Goal: Information Seeking & Learning: Understand process/instructions

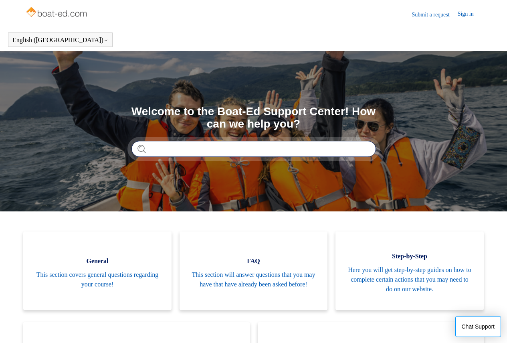
click at [334, 150] on input "Search" at bounding box center [254, 149] width 245 height 16
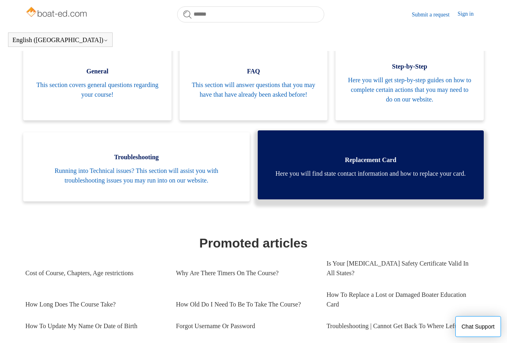
scroll to position [178, 0]
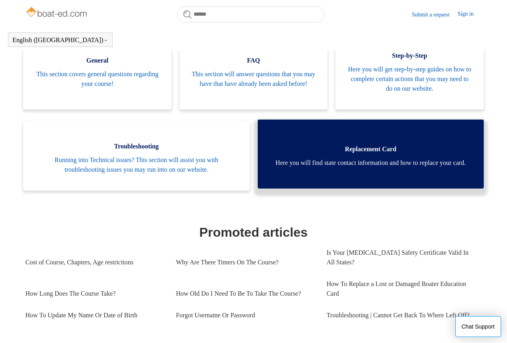
click at [394, 158] on span "Here you will find state contact information and how to replace your card." at bounding box center [371, 163] width 202 height 10
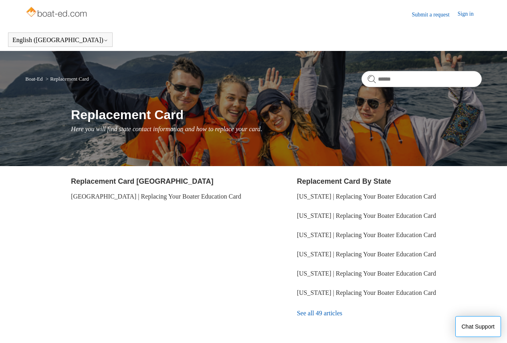
click at [432, 14] on link "Submit a request" at bounding box center [435, 14] width 46 height 8
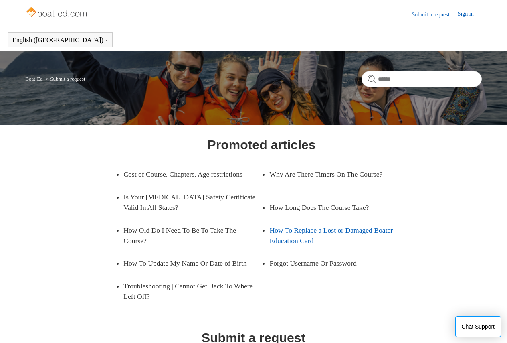
click at [298, 252] on link "How To Replace a Lost or Damaged Boater Education Card" at bounding box center [339, 235] width 138 height 33
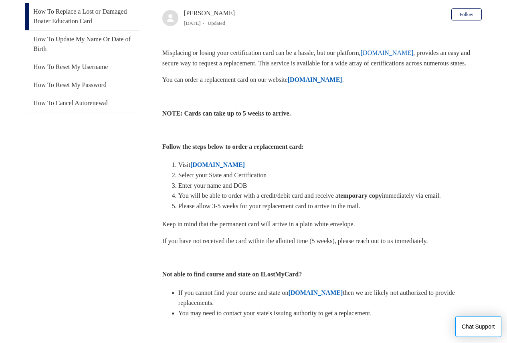
scroll to position [154, 0]
